Goal: Task Accomplishment & Management: Manage account settings

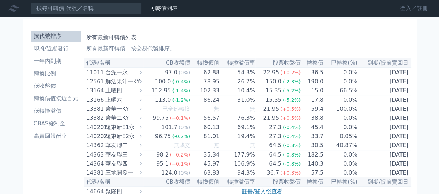
click at [404, 6] on link "登入／註冊" at bounding box center [414, 8] width 39 height 11
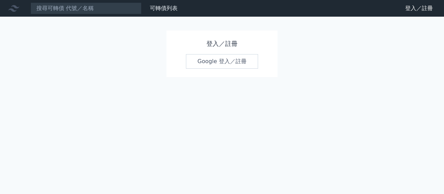
click at [213, 59] on link "Google 登入／註冊" at bounding box center [222, 61] width 72 height 15
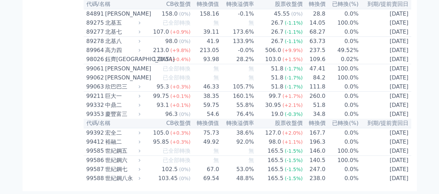
scroll to position [3918, 0]
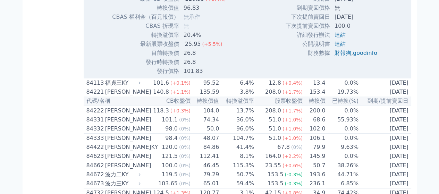
scroll to position [3837, 0]
